Goal: Find specific page/section: Find specific page/section

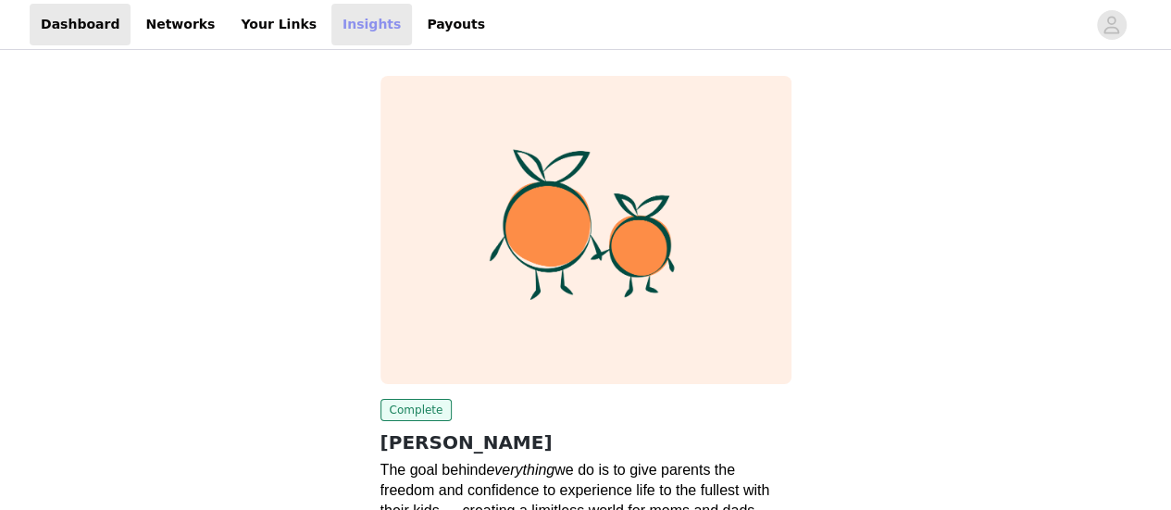
click at [331, 20] on link "Insights" at bounding box center [371, 25] width 81 height 42
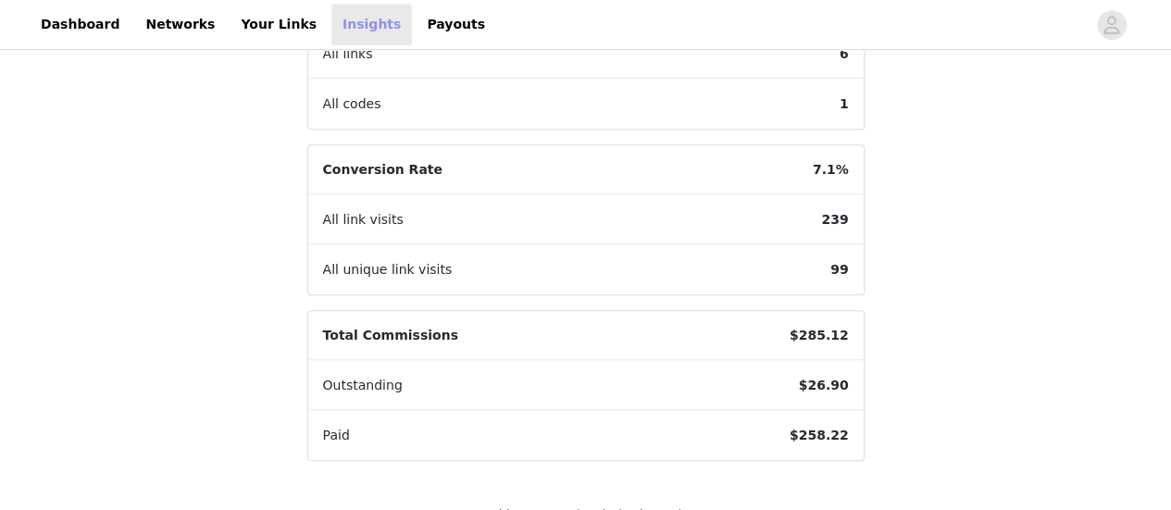
scroll to position [618, 0]
